Goal: Register for event/course

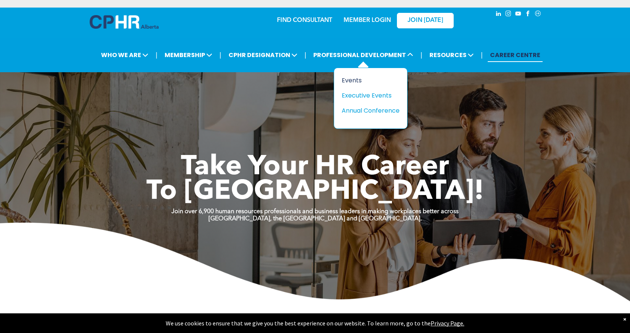
click at [355, 82] on div "Events" at bounding box center [368, 80] width 52 height 9
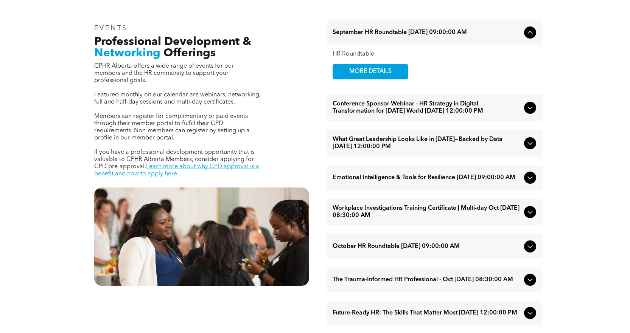
scroll to position [265, 0]
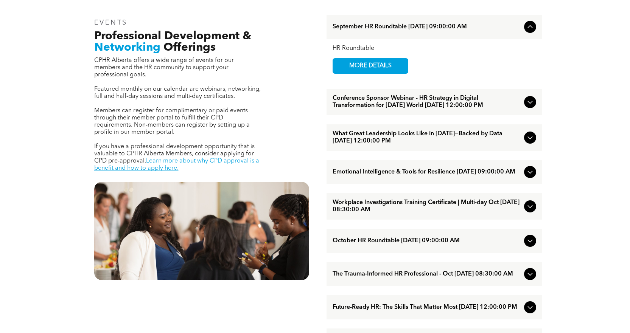
click at [524, 144] on div at bounding box center [530, 138] width 12 height 12
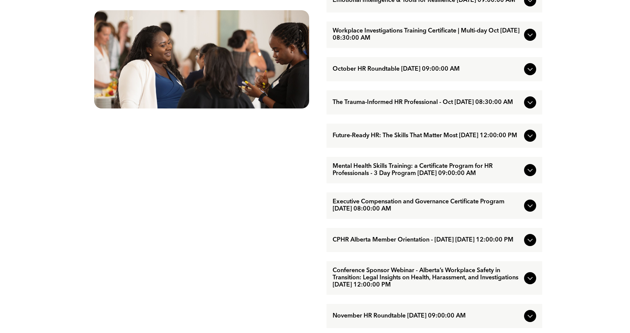
scroll to position [454, 0]
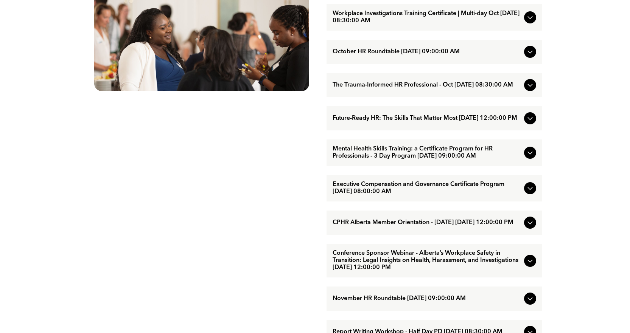
click at [521, 129] on div "Future-Ready HR: The Skills That Matter Most [DATE] 12:00:00 PM" at bounding box center [434, 118] width 216 height 24
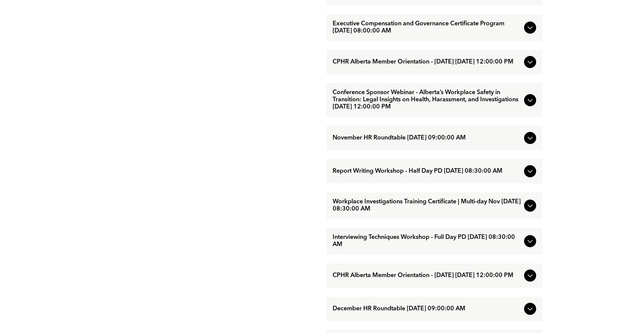
scroll to position [567, 0]
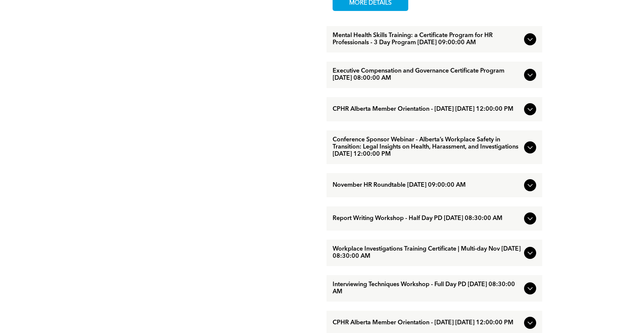
click at [530, 190] on icon at bounding box center [529, 185] width 9 height 9
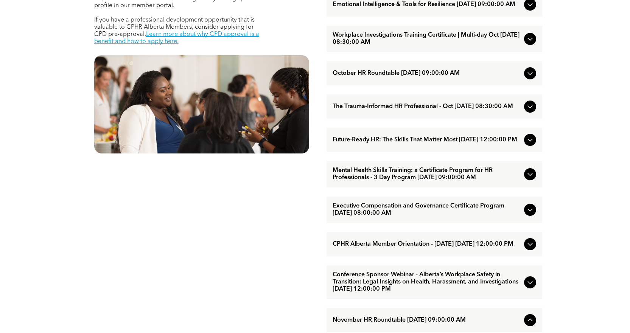
scroll to position [378, 0]
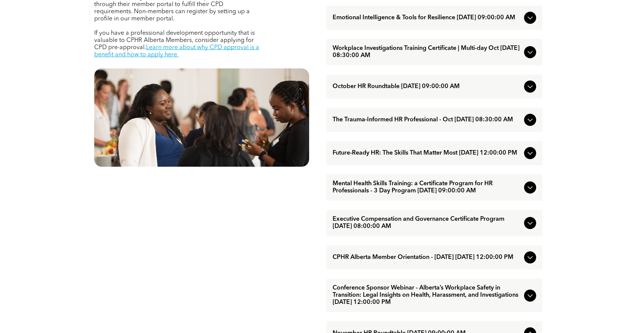
click at [527, 158] on icon at bounding box center [529, 153] width 9 height 9
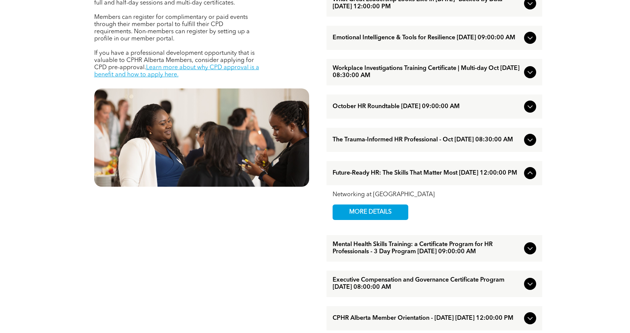
scroll to position [340, 0]
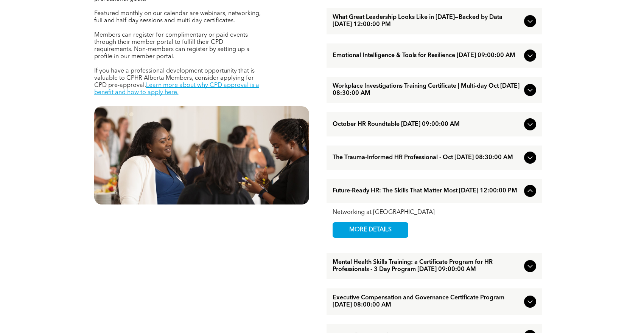
click at [527, 164] on div at bounding box center [530, 158] width 12 height 12
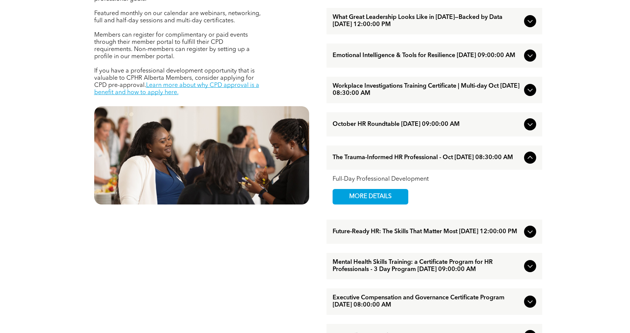
scroll to position [303, 0]
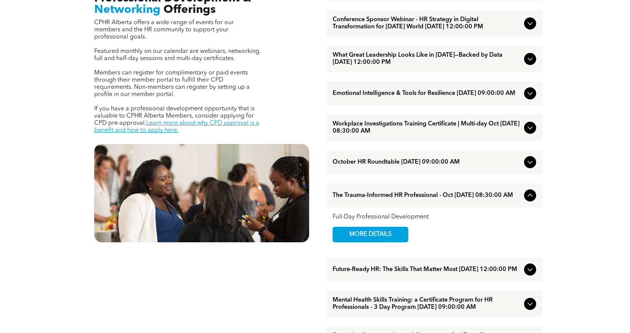
click at [528, 167] on icon at bounding box center [529, 162] width 9 height 9
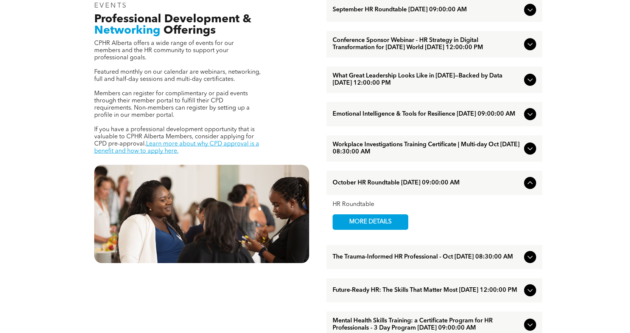
scroll to position [265, 0]
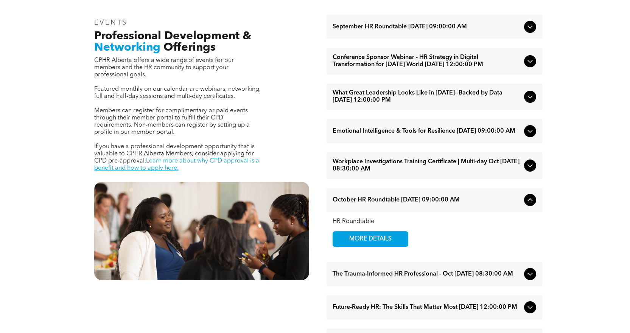
click at [527, 170] on div at bounding box center [530, 166] width 12 height 12
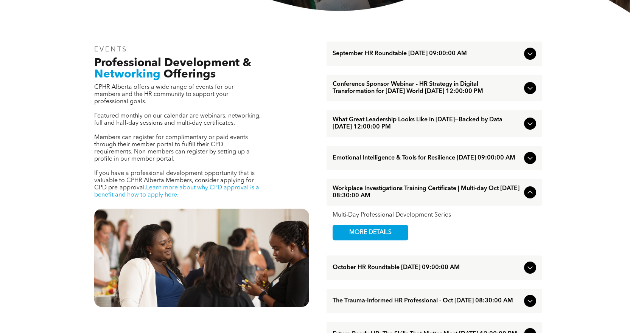
scroll to position [227, 0]
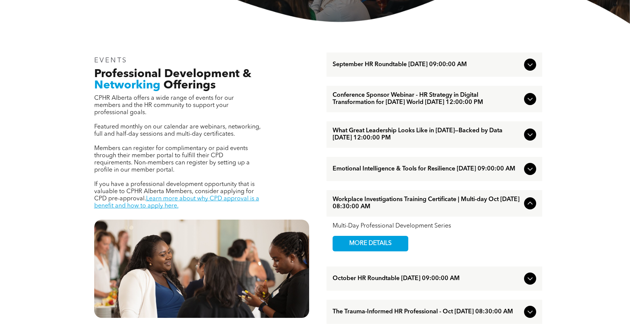
click at [525, 174] on icon at bounding box center [529, 169] width 9 height 9
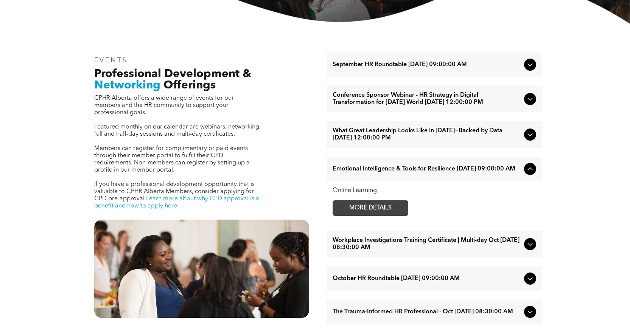
click at [348, 216] on span "MORE DETAILS" at bounding box center [370, 208] width 60 height 15
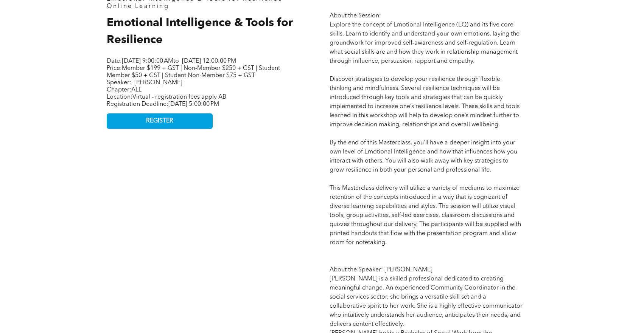
scroll to position [378, 0]
